Goal: Information Seeking & Learning: Check status

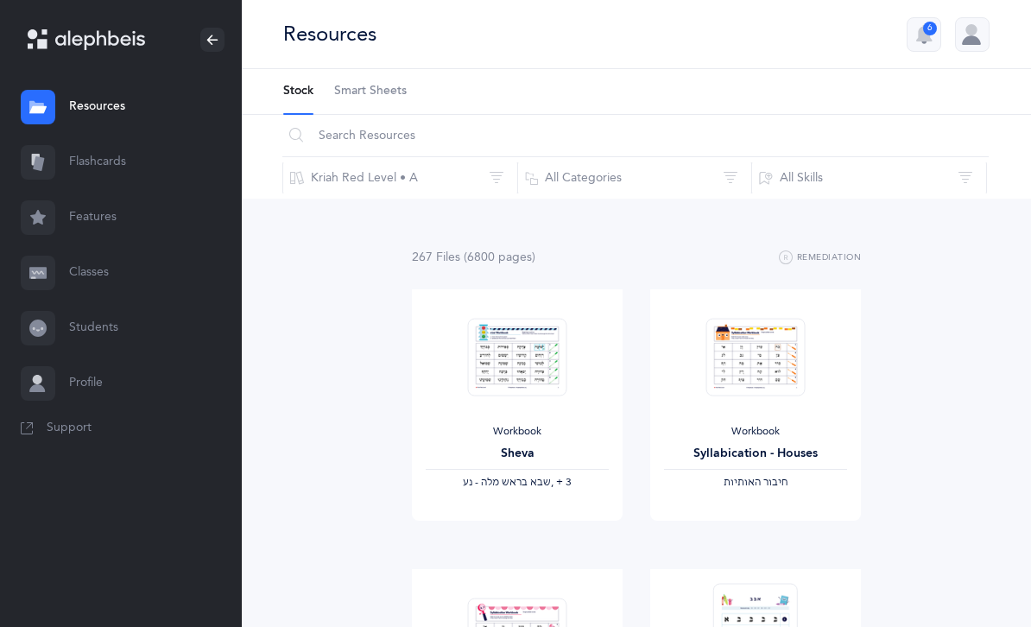
click at [98, 263] on link "Classes" at bounding box center [121, 272] width 242 height 55
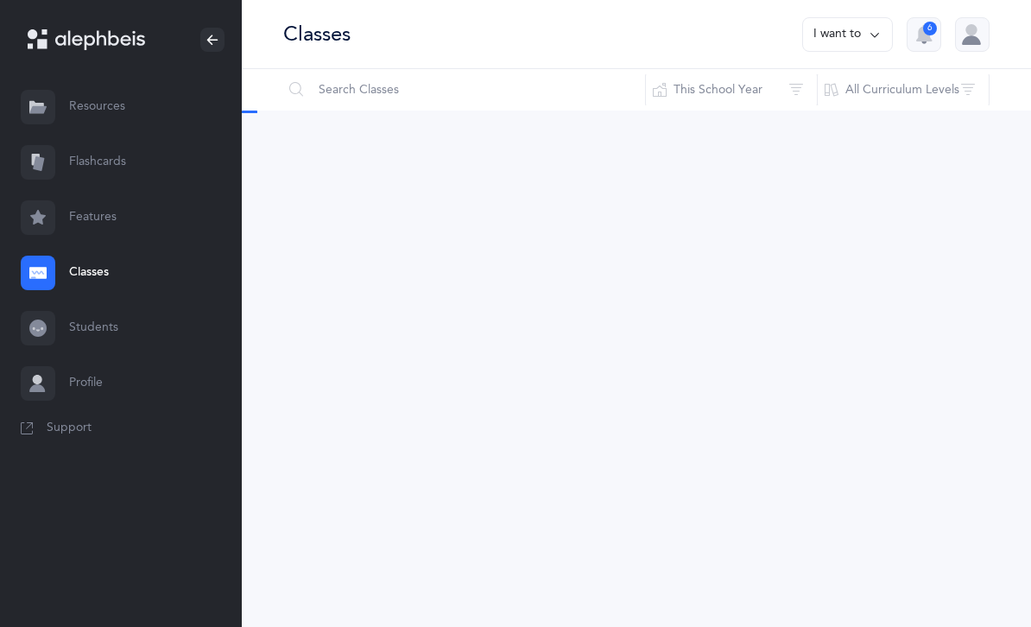
click at [113, 94] on link "Resources" at bounding box center [121, 106] width 242 height 55
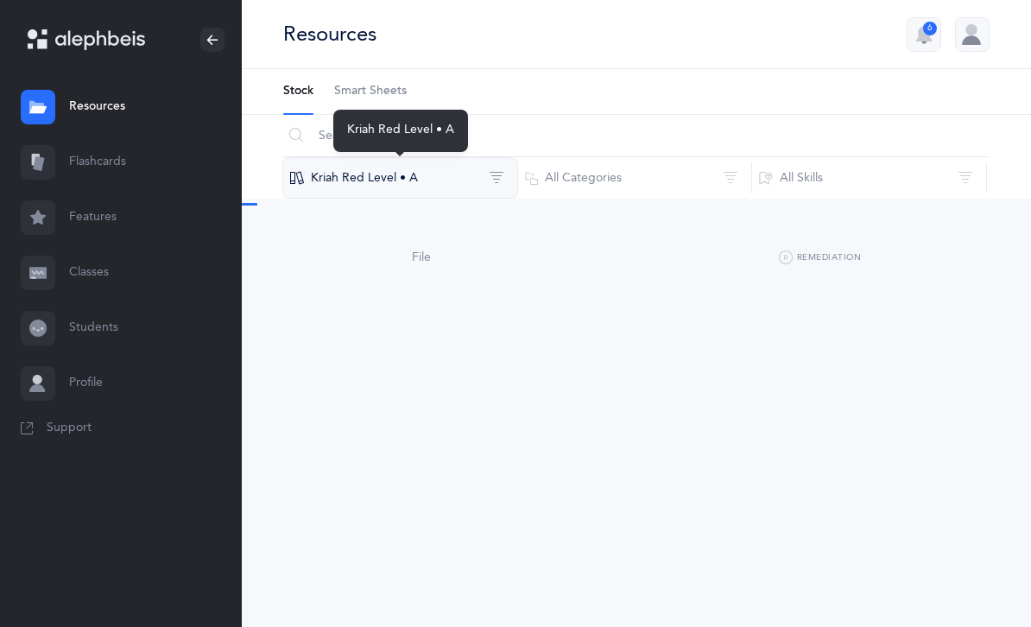
click at [345, 187] on button "Kriah Red Level • A" at bounding box center [400, 177] width 236 height 41
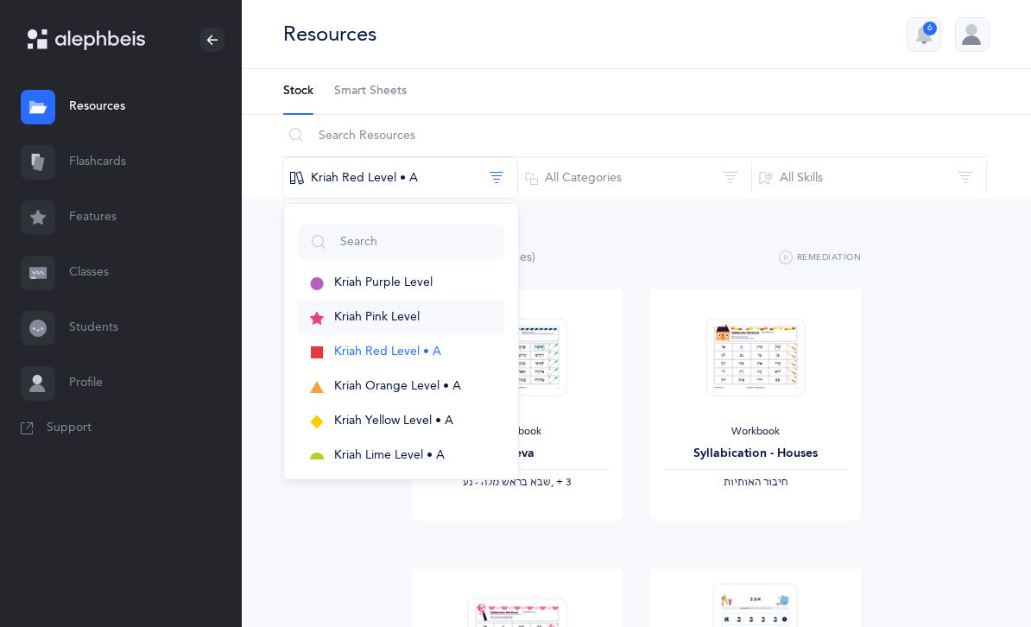
click at [402, 325] on button "Kriah Pink Level" at bounding box center [401, 318] width 206 height 35
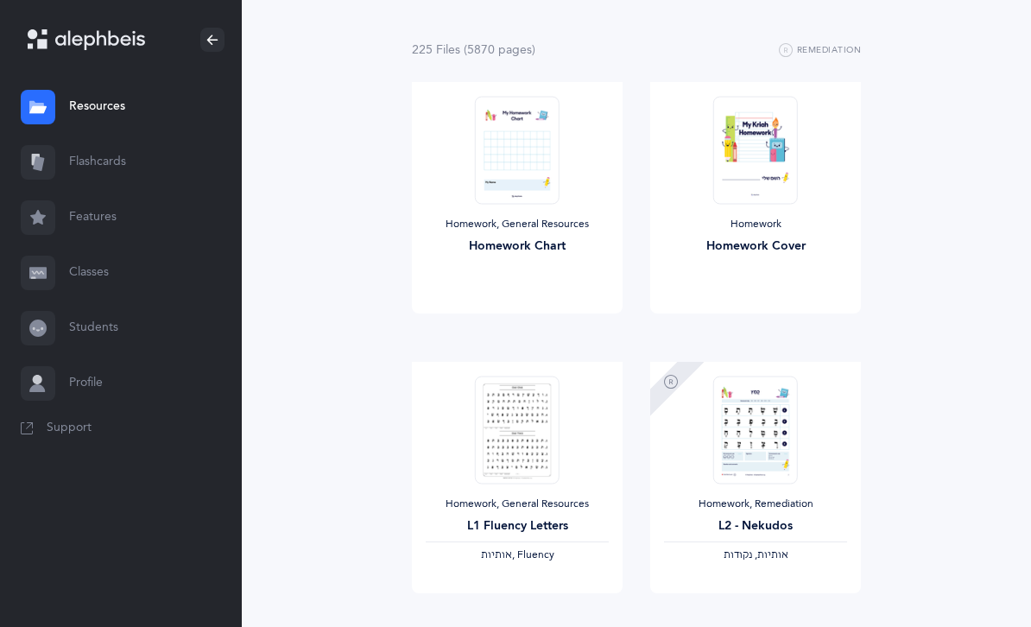
scroll to position [242, 0]
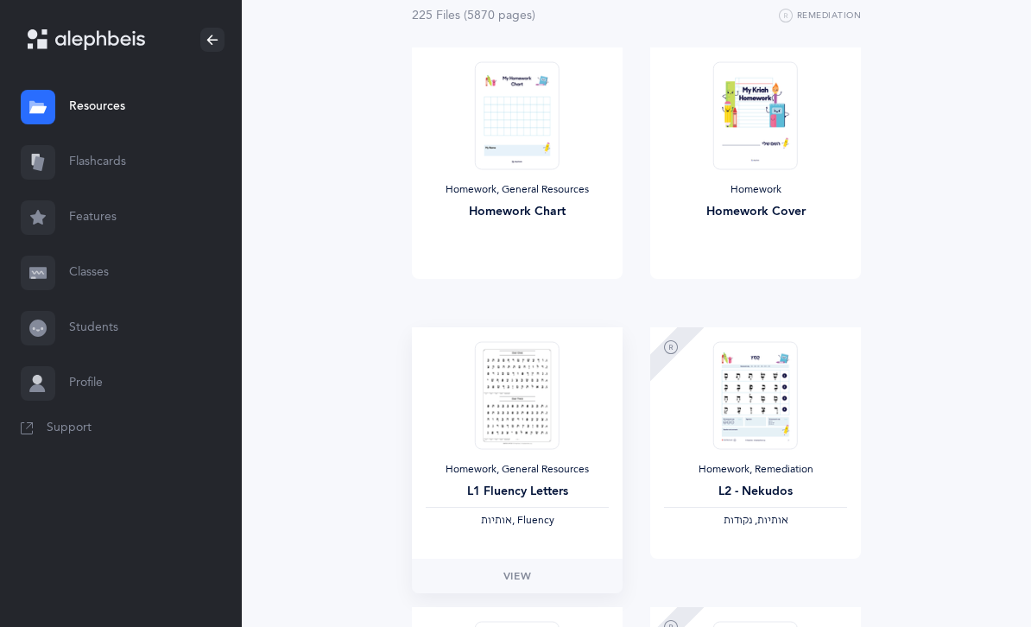
click at [519, 400] on img at bounding box center [517, 395] width 85 height 108
click at [499, 584] on link "View" at bounding box center [517, 576] width 211 height 35
click at [94, 283] on link "Classes" at bounding box center [121, 272] width 242 height 55
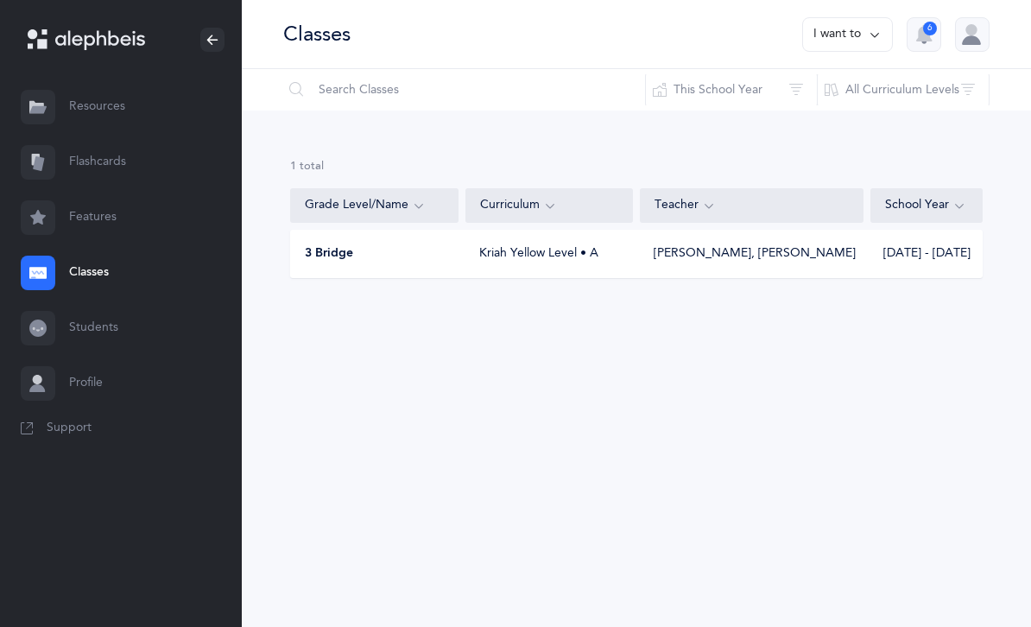
click at [397, 256] on div "3 Bridge" at bounding box center [375, 253] width 168 height 17
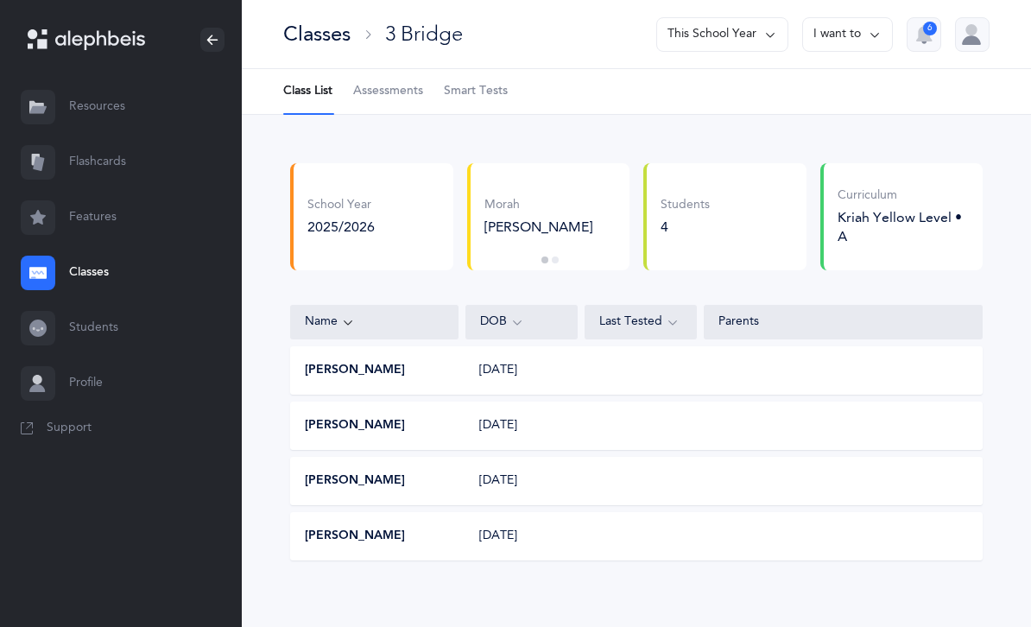
click at [357, 534] on button "[PERSON_NAME]" at bounding box center [355, 536] width 100 height 17
click at [353, 425] on button "Ben Newton" at bounding box center [355, 425] width 100 height 17
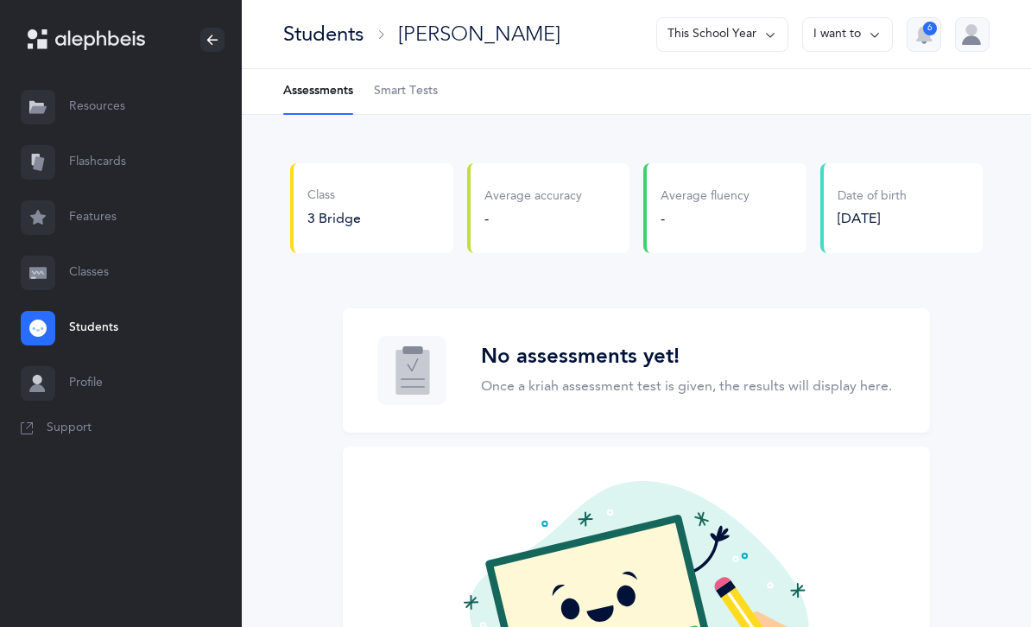
click at [375, 87] on span "Smart Tests" at bounding box center [406, 91] width 64 height 17
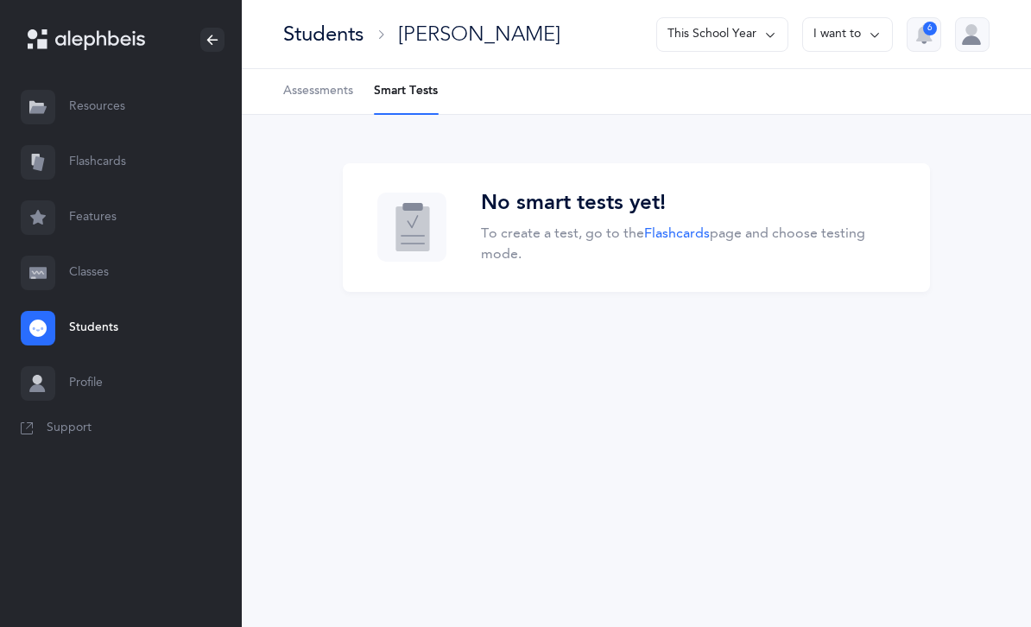
click at [322, 98] on span "Assessments" at bounding box center [318, 91] width 70 height 17
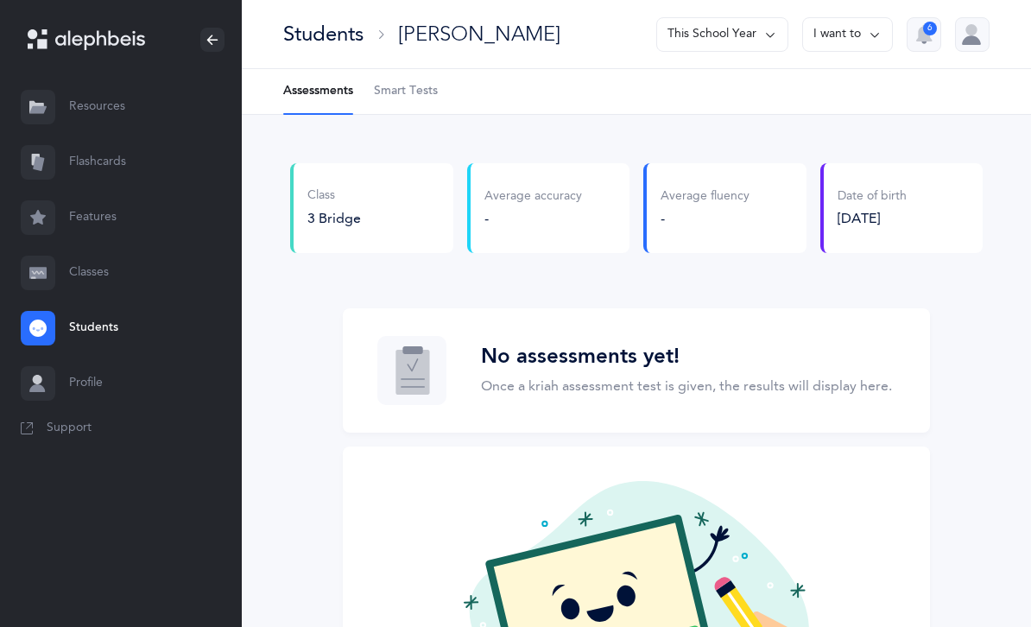
click at [692, 30] on button "This School Year" at bounding box center [722, 34] width 132 height 35
click at [687, 120] on button "[DATE] - [DATE]" at bounding box center [715, 119] width 117 height 31
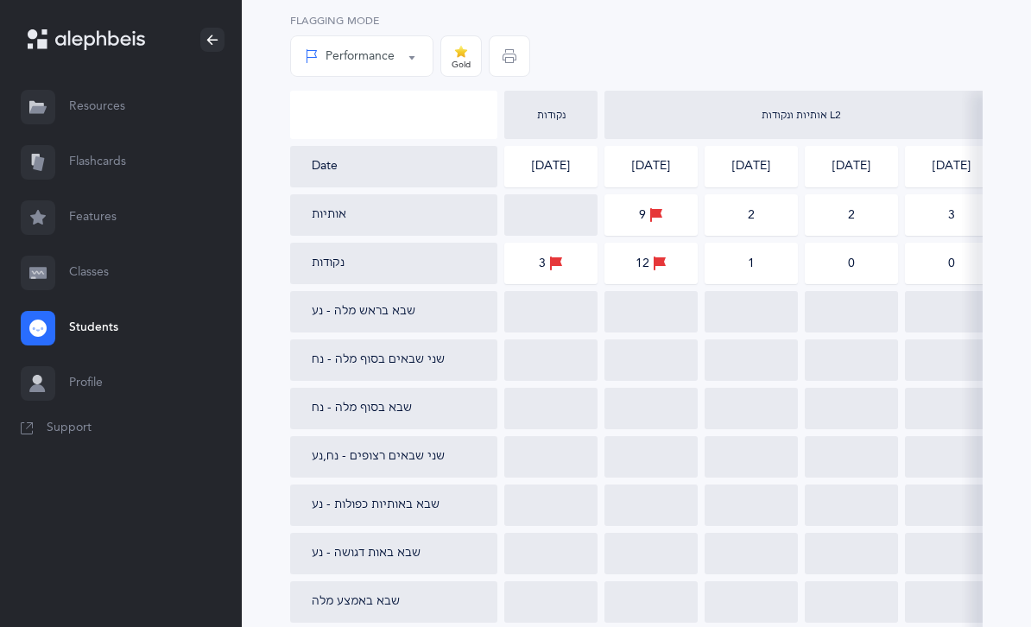
scroll to position [276, 0]
click at [683, 40] on div "Performance Percentile Performance Flagging Mode Gold" at bounding box center [636, 46] width 693 height 85
click at [649, 220] on icon at bounding box center [656, 213] width 14 height 19
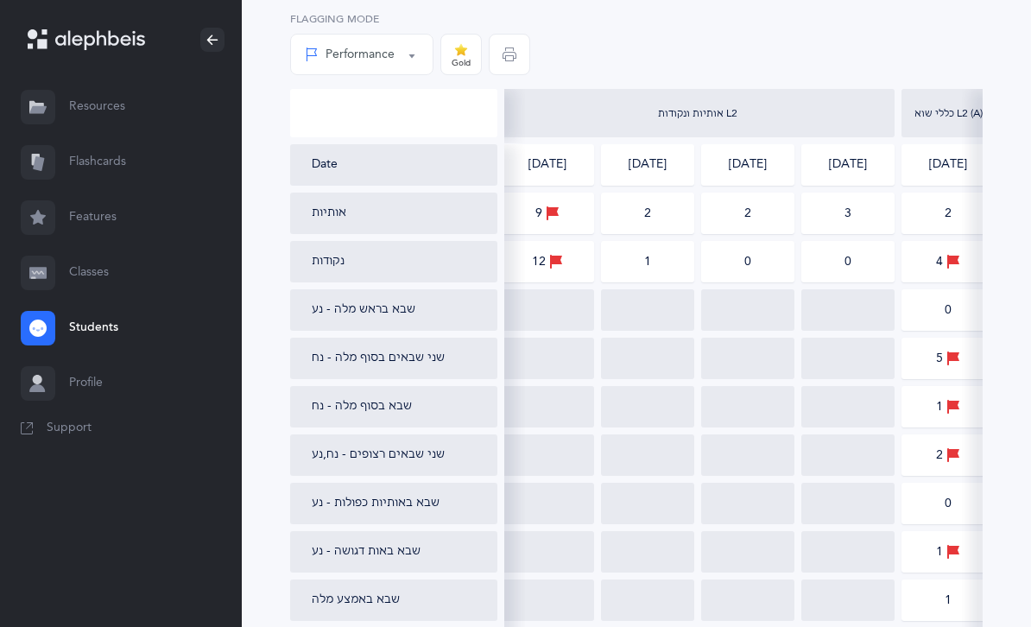
scroll to position [0, 116]
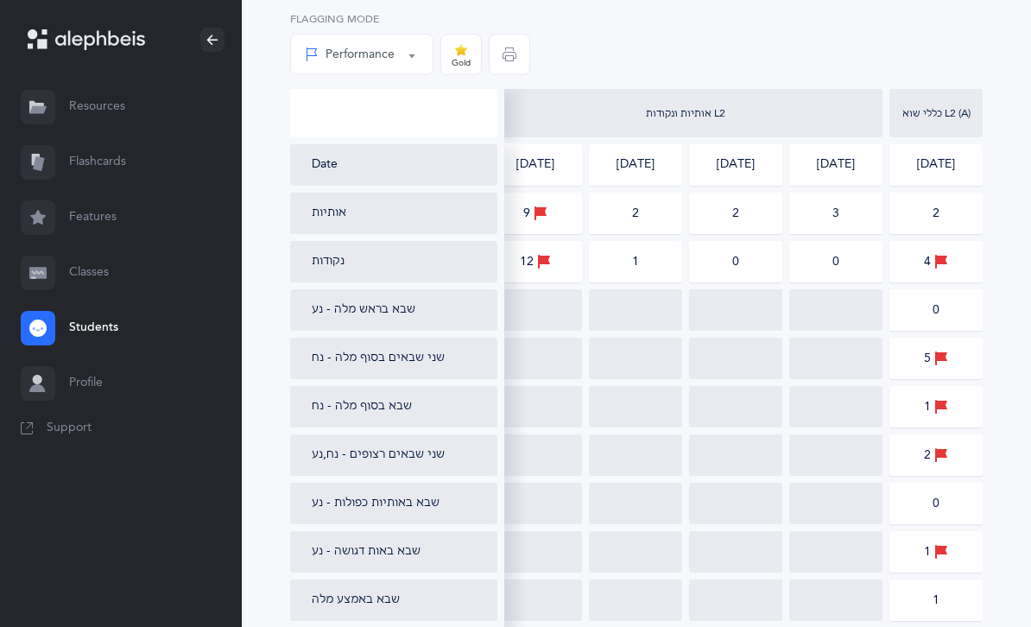
click at [957, 213] on div "2" at bounding box center [936, 213] width 93 height 41
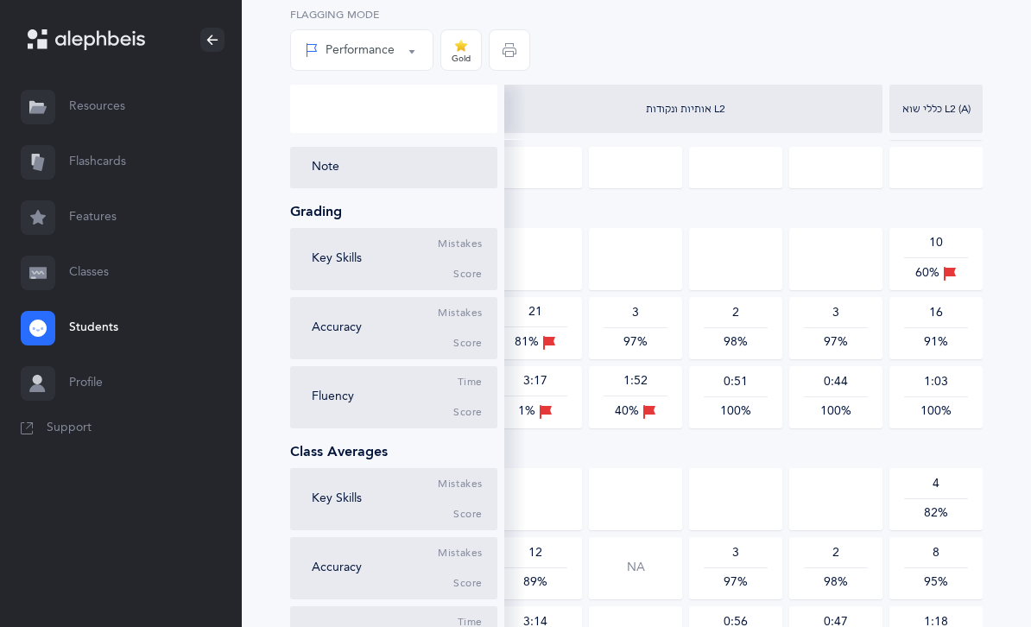
scroll to position [760, 0]
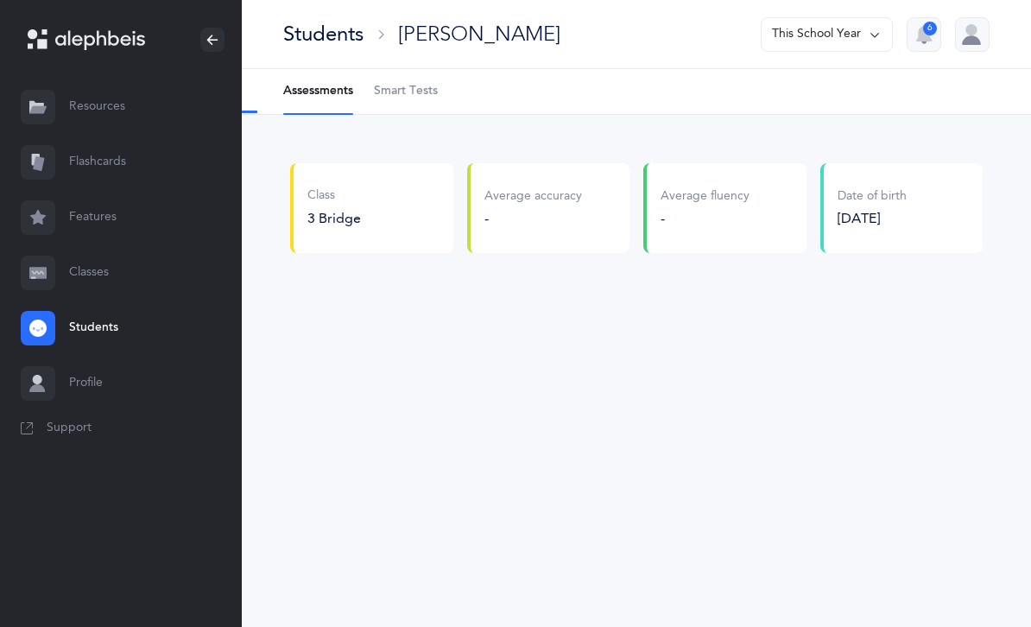
click at [404, 99] on span "Smart Tests" at bounding box center [406, 91] width 64 height 17
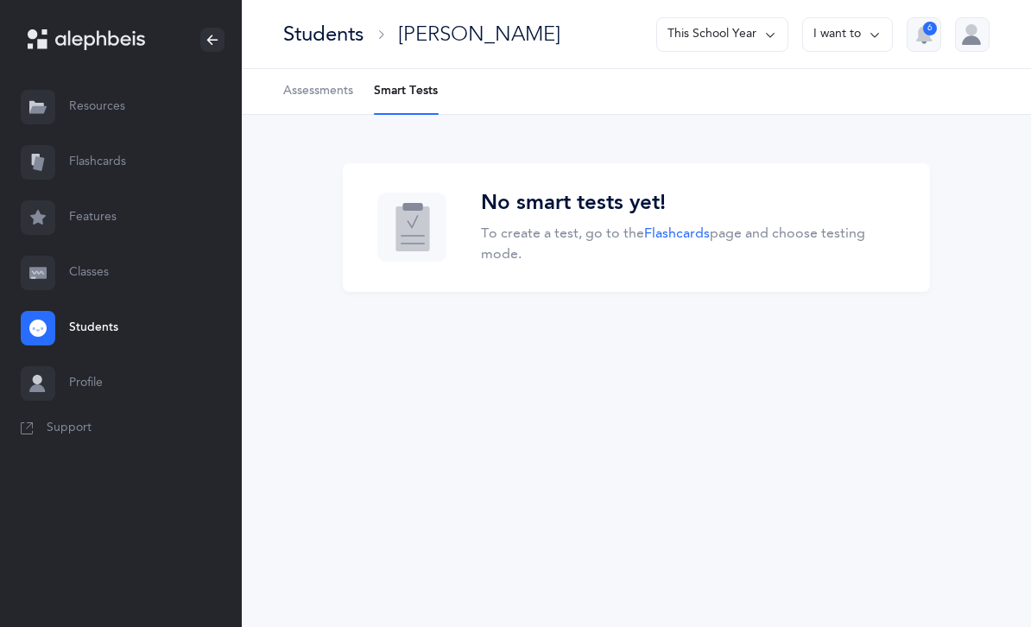
click at [329, 98] on span "Assessments" at bounding box center [318, 91] width 70 height 17
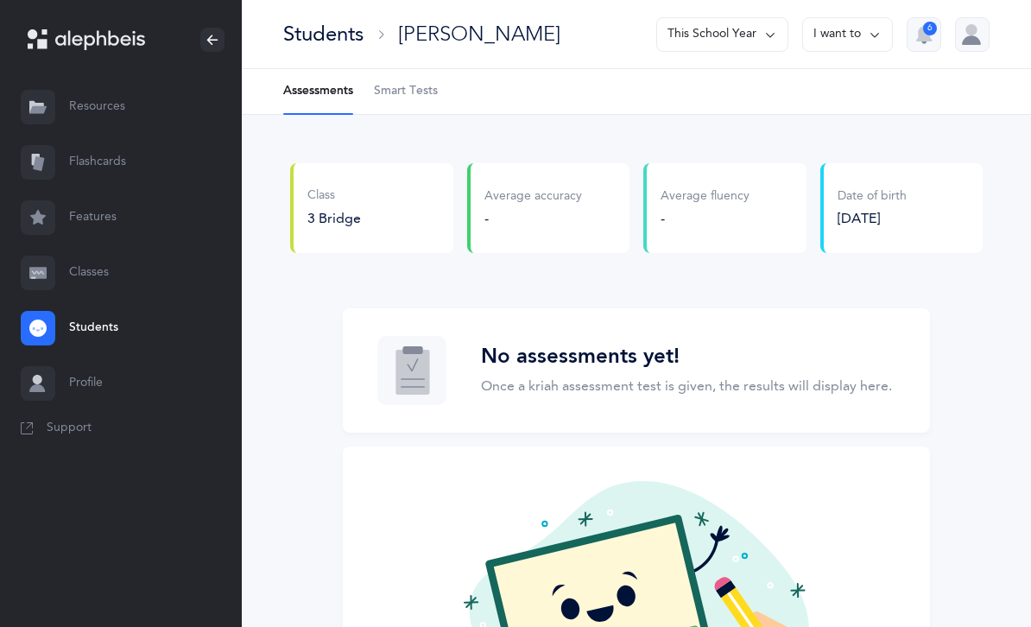
click at [731, 23] on button "This School Year" at bounding box center [722, 34] width 132 height 35
click at [713, 117] on button "[DATE] - [DATE]" at bounding box center [715, 119] width 117 height 31
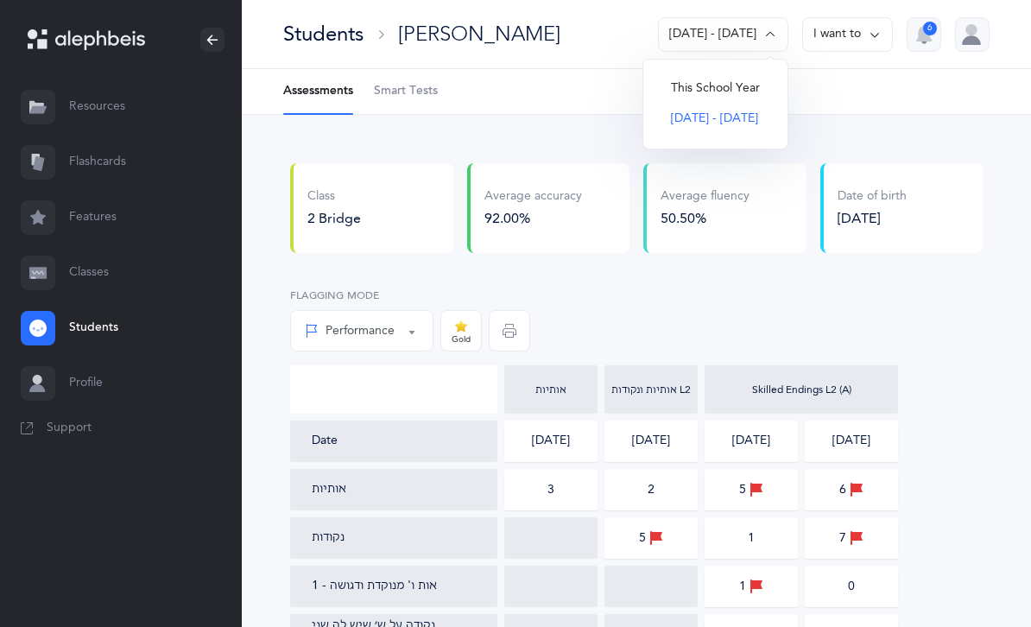
click at [833, 440] on div "06/18/2025" at bounding box center [852, 441] width 38 height 17
click at [383, 335] on div "Performance" at bounding box center [350, 331] width 90 height 18
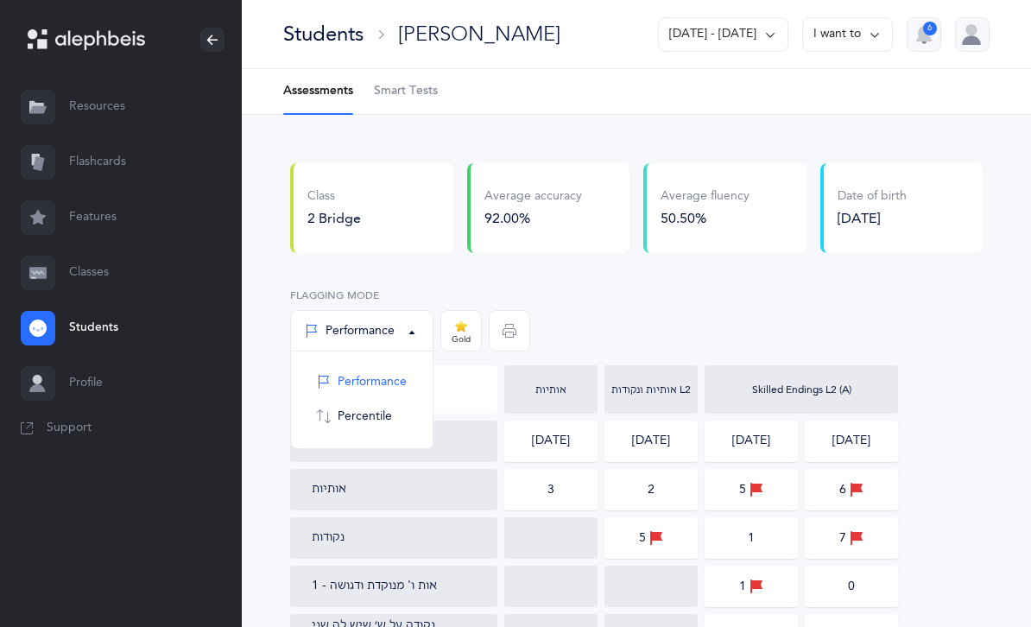
click at [383, 335] on div "Performance" at bounding box center [350, 331] width 90 height 18
click at [357, 209] on div "2 Bridge" at bounding box center [334, 218] width 54 height 19
click at [92, 392] on link "Profile" at bounding box center [121, 383] width 242 height 55
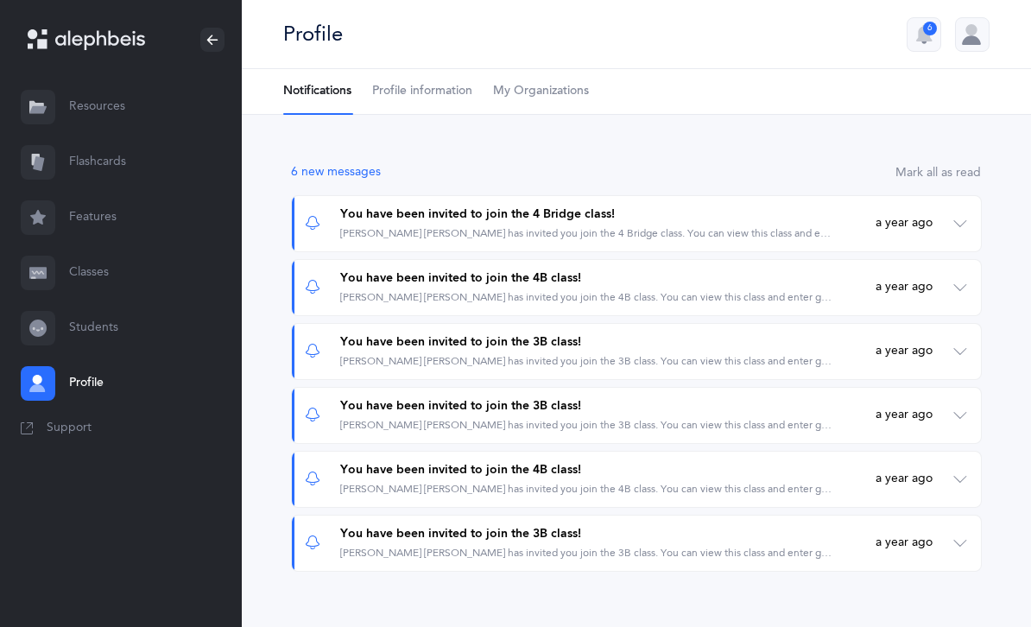
click at [109, 167] on link "Flashcards" at bounding box center [121, 162] width 242 height 55
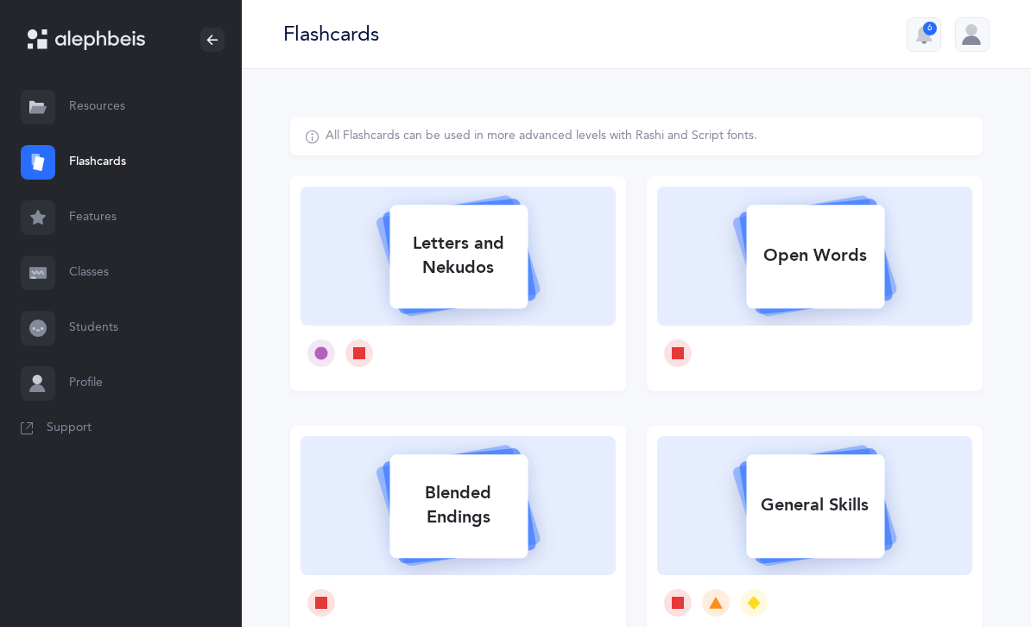
click at [85, 237] on link "Features" at bounding box center [121, 217] width 242 height 55
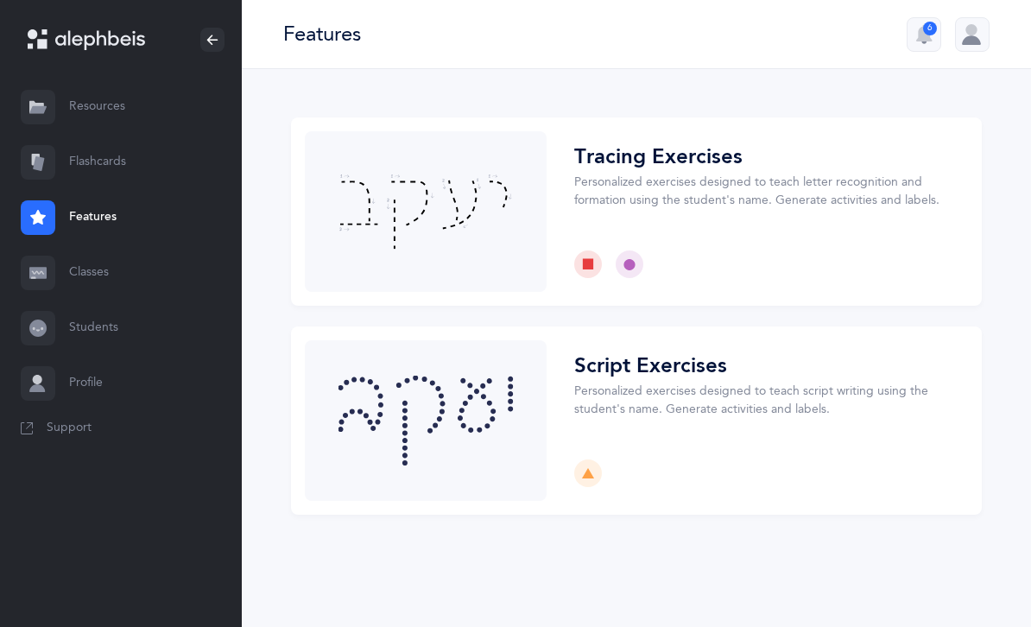
click at [101, 112] on link "Resources" at bounding box center [121, 106] width 242 height 55
